Goal: Task Accomplishment & Management: Use online tool/utility

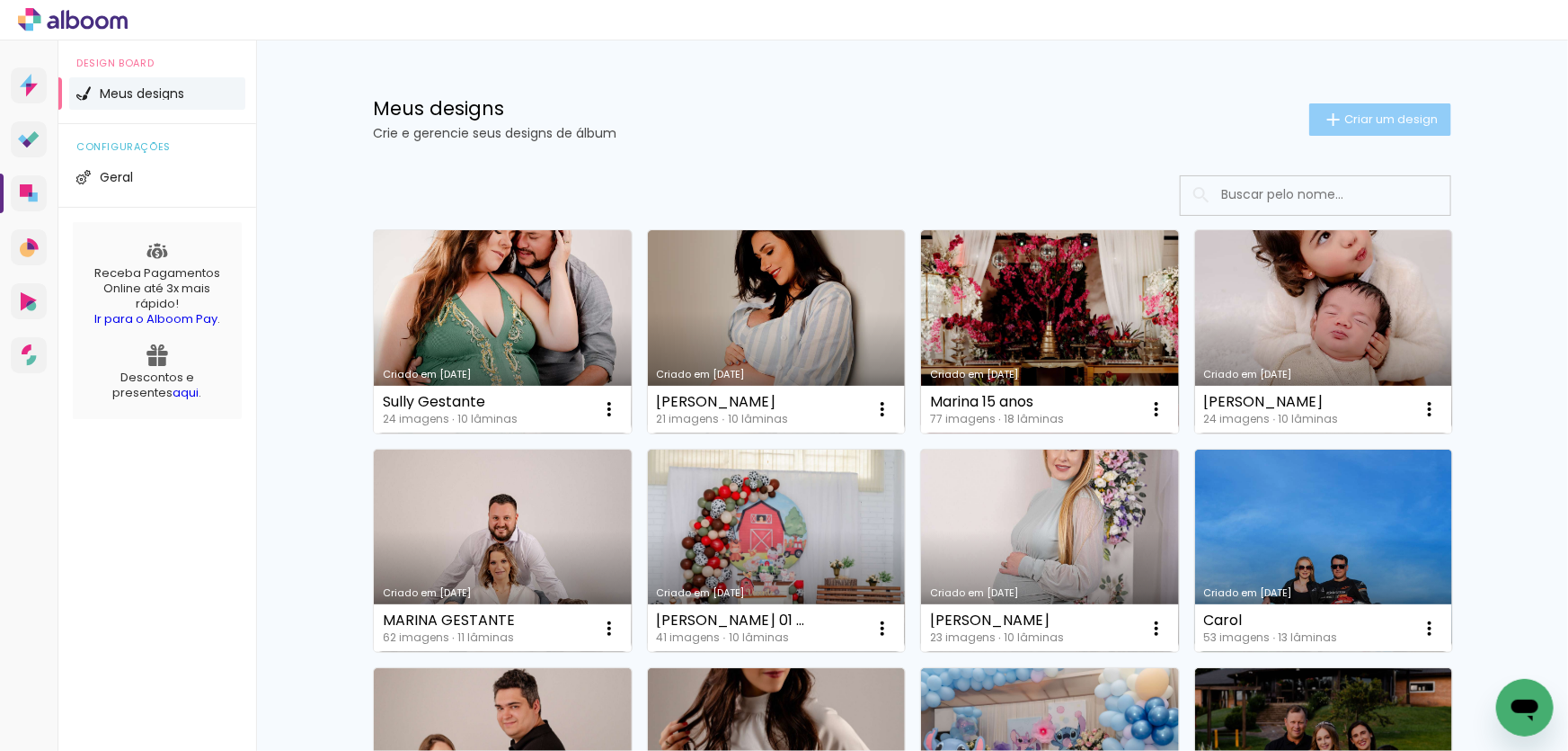
click at [1384, 109] on paper-button "Criar um design" at bounding box center [1380, 119] width 142 height 32
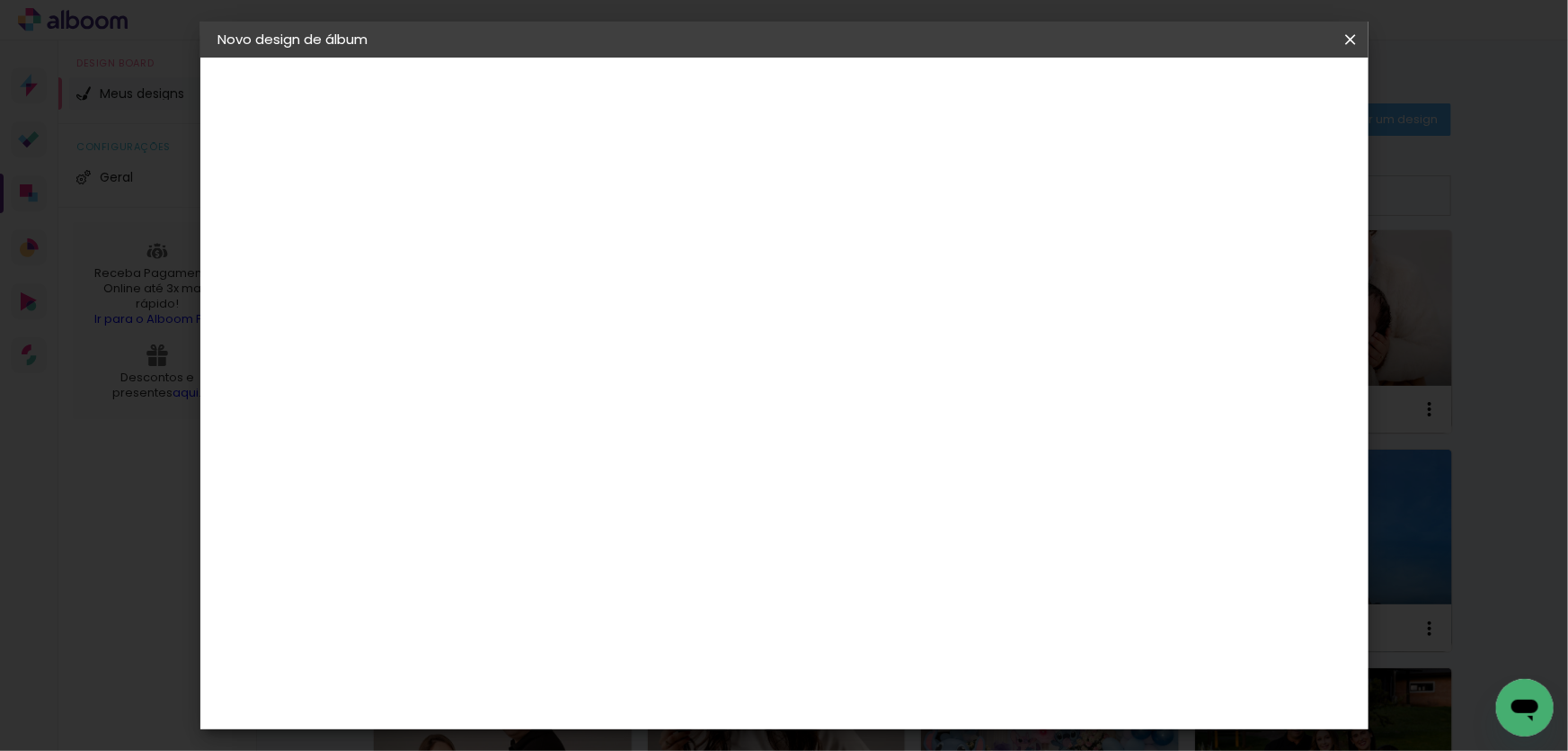
click at [512, 248] on input at bounding box center [512, 242] width 0 height 28
type input "Bento 01 aninho!"
type paper-input "Bento 01 aninho!"
click at [0, 0] on slot "Avançar" at bounding box center [0, 0] width 0 height 0
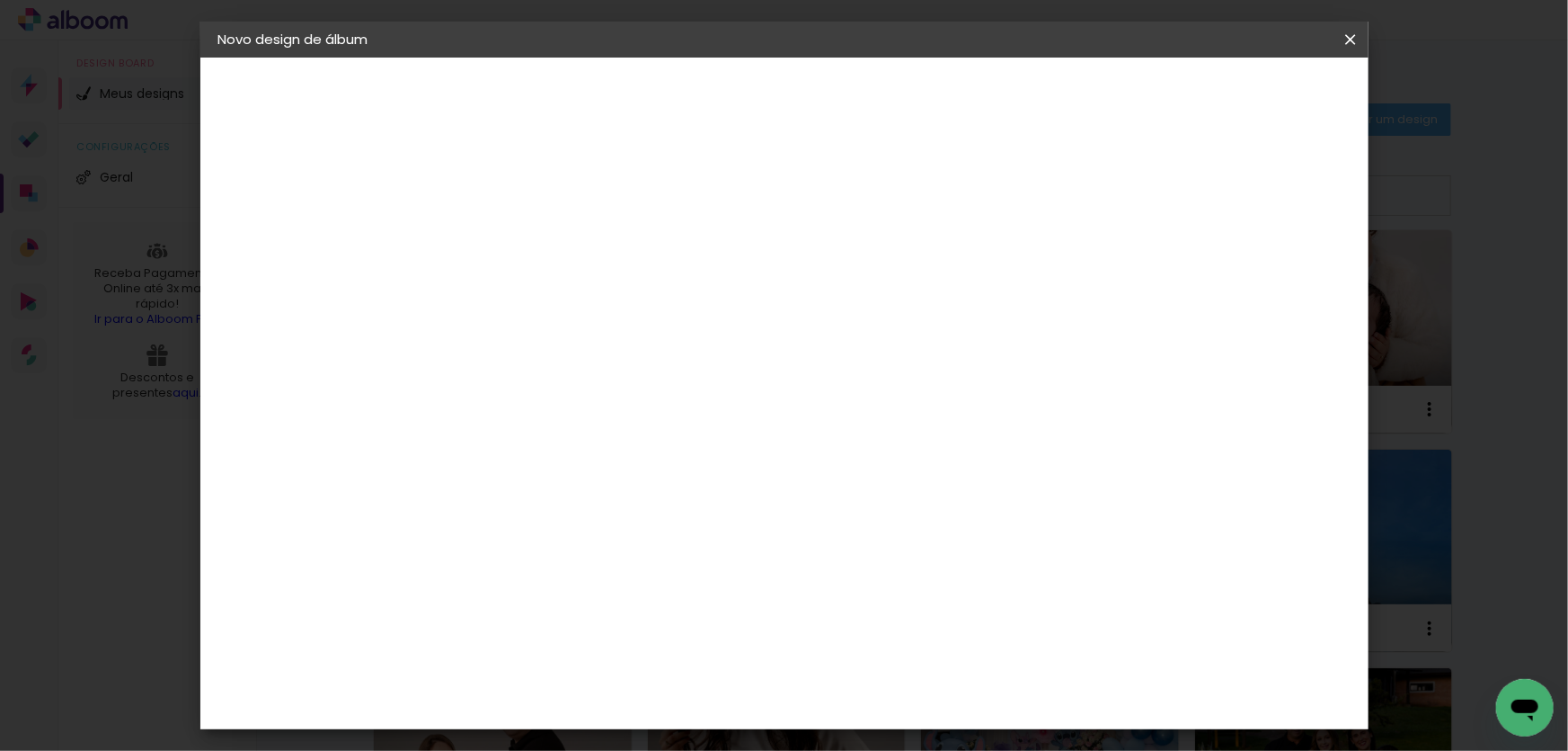
click at [527, 595] on div "Grupo Foto Sul" at bounding box center [522, 617] width 45 height 43
click at [0, 0] on slot "Avançar" at bounding box center [0, 0] width 0 height 0
click at [633, 386] on span "20 × 25" at bounding box center [591, 410] width 84 height 48
click at [0, 0] on slot "Avançar" at bounding box center [0, 0] width 0 height 0
click at [1239, 102] on span "Iniciar design" at bounding box center [1198, 95] width 82 height 12
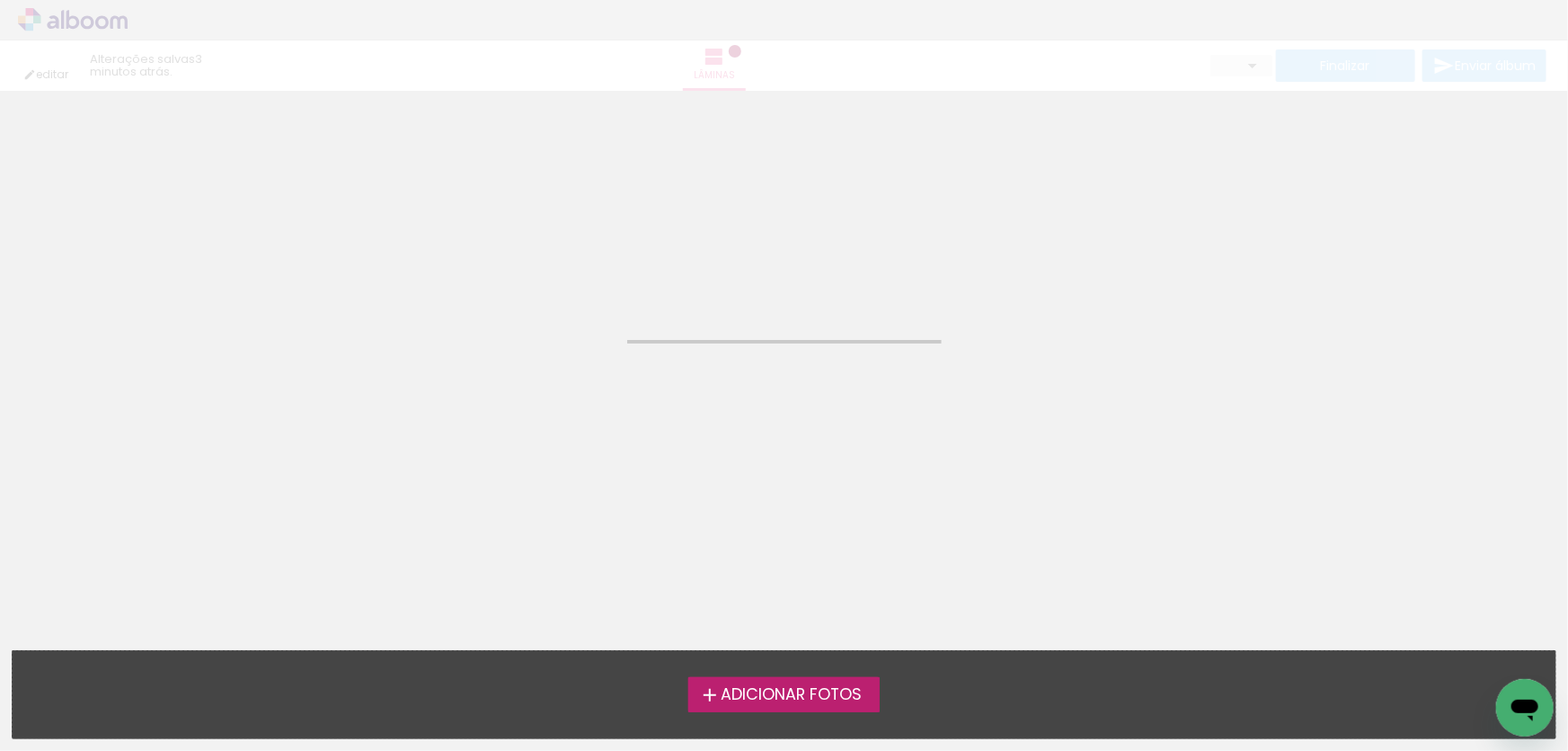
click at [770, 670] on div "Adicionar Fotos Solte suas fotos aqui..." at bounding box center [784, 695] width 1544 height 87
click at [777, 690] on span "Adicionar Fotos" at bounding box center [791, 695] width 141 height 16
click at [0, 0] on input "file" at bounding box center [0, 0] width 0 height 0
